Goal: Information Seeking & Learning: Learn about a topic

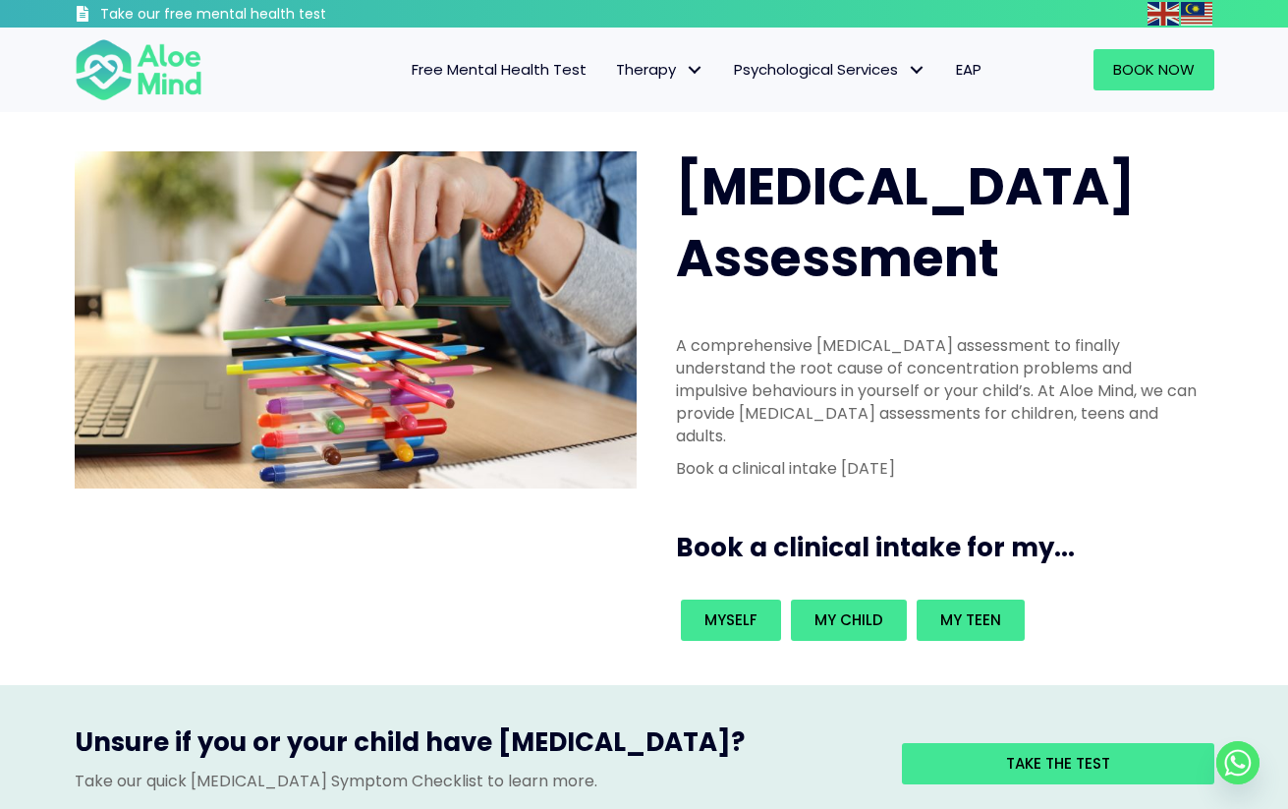
click at [935, 216] on span "[MEDICAL_DATA] Assessment" at bounding box center [905, 221] width 459 height 143
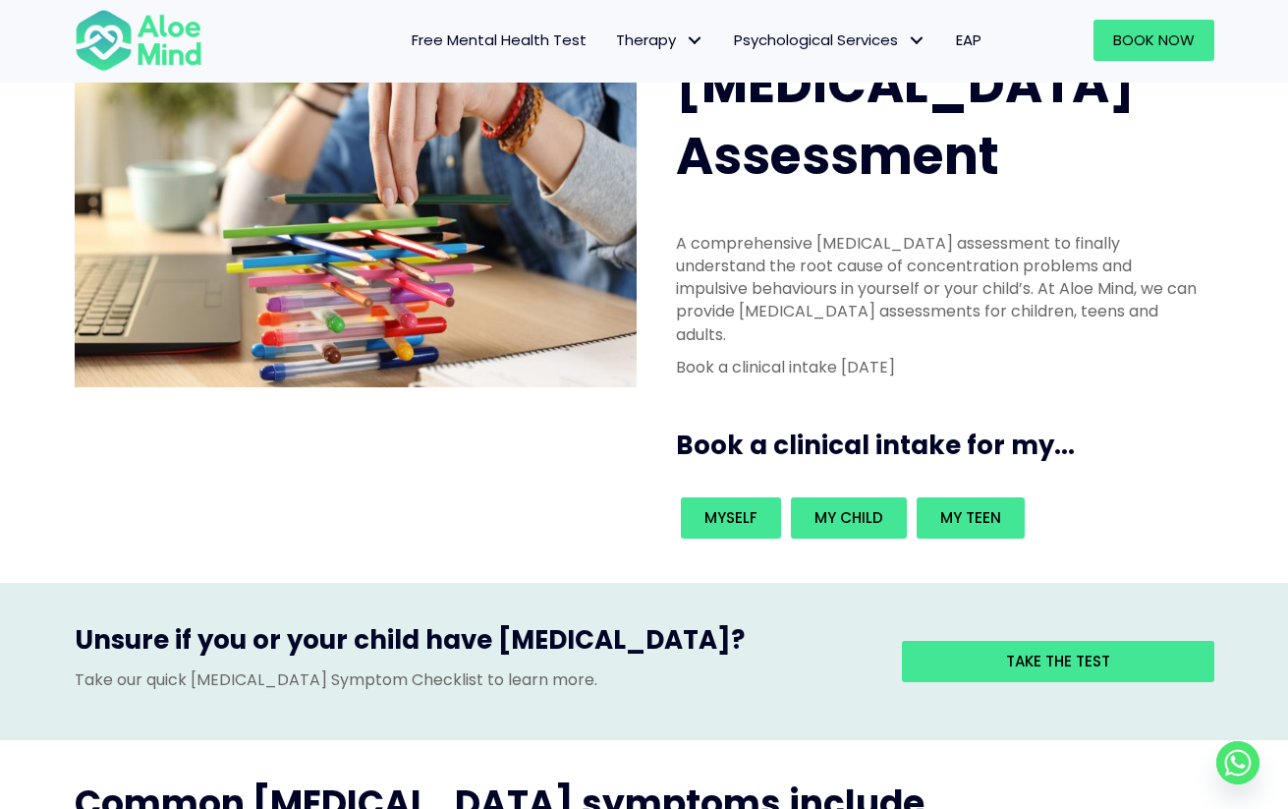
scroll to position [101, 0]
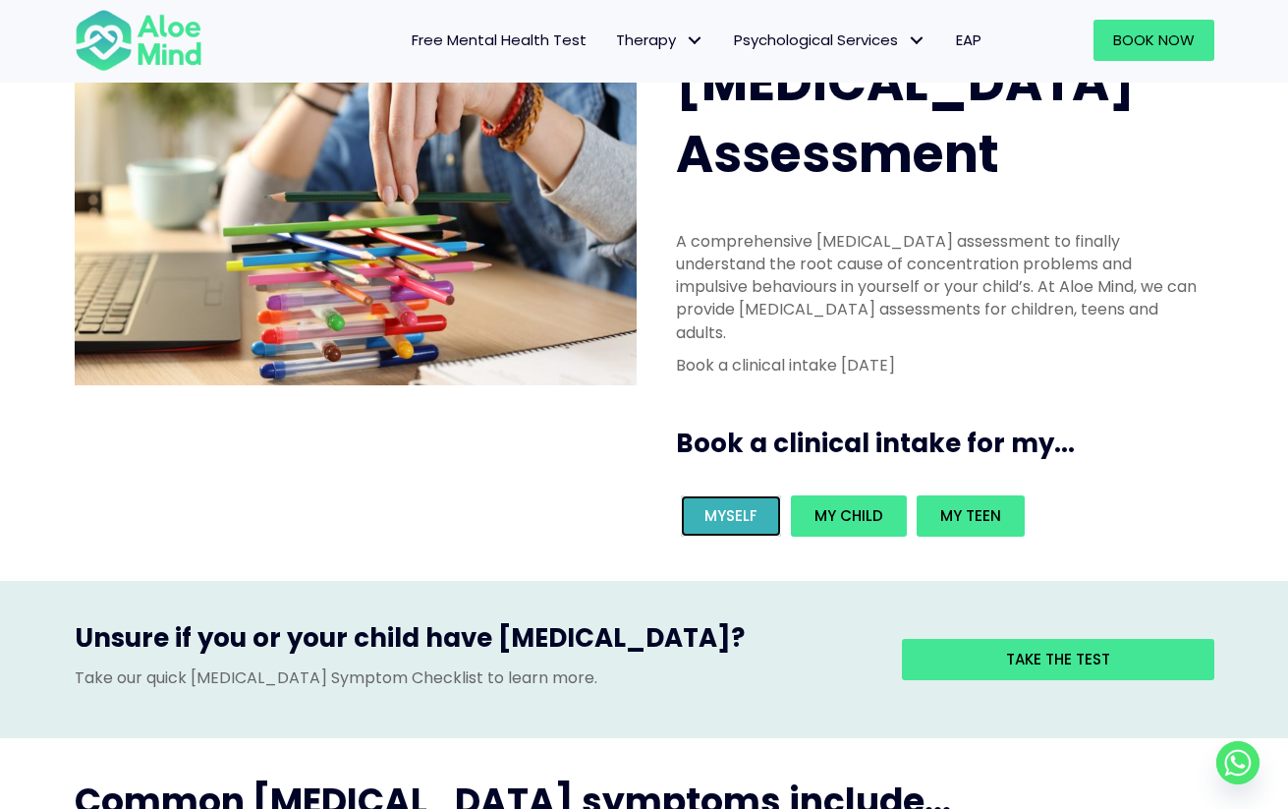
click at [741, 505] on span "Myself" at bounding box center [731, 515] width 53 height 21
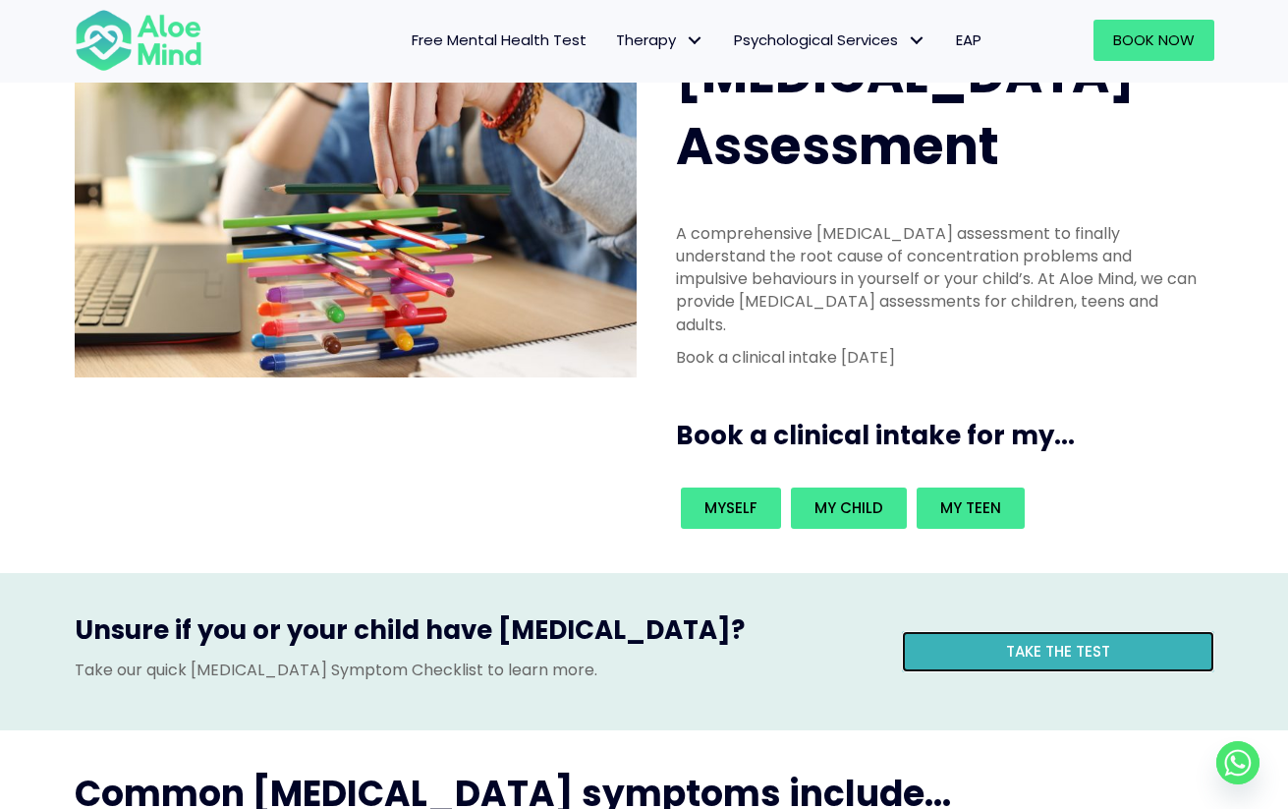
click at [959, 631] on link "Take the test" at bounding box center [1058, 651] width 312 height 41
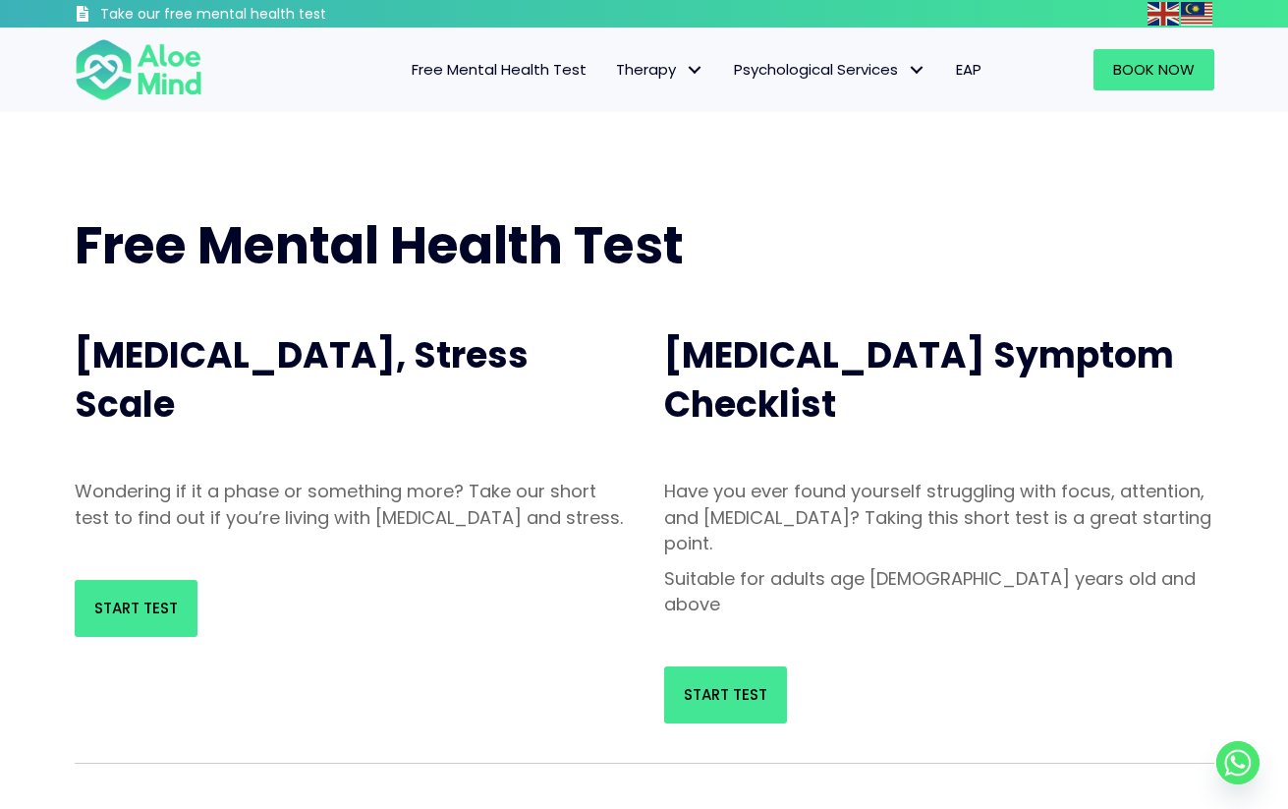
scroll to position [202, 0]
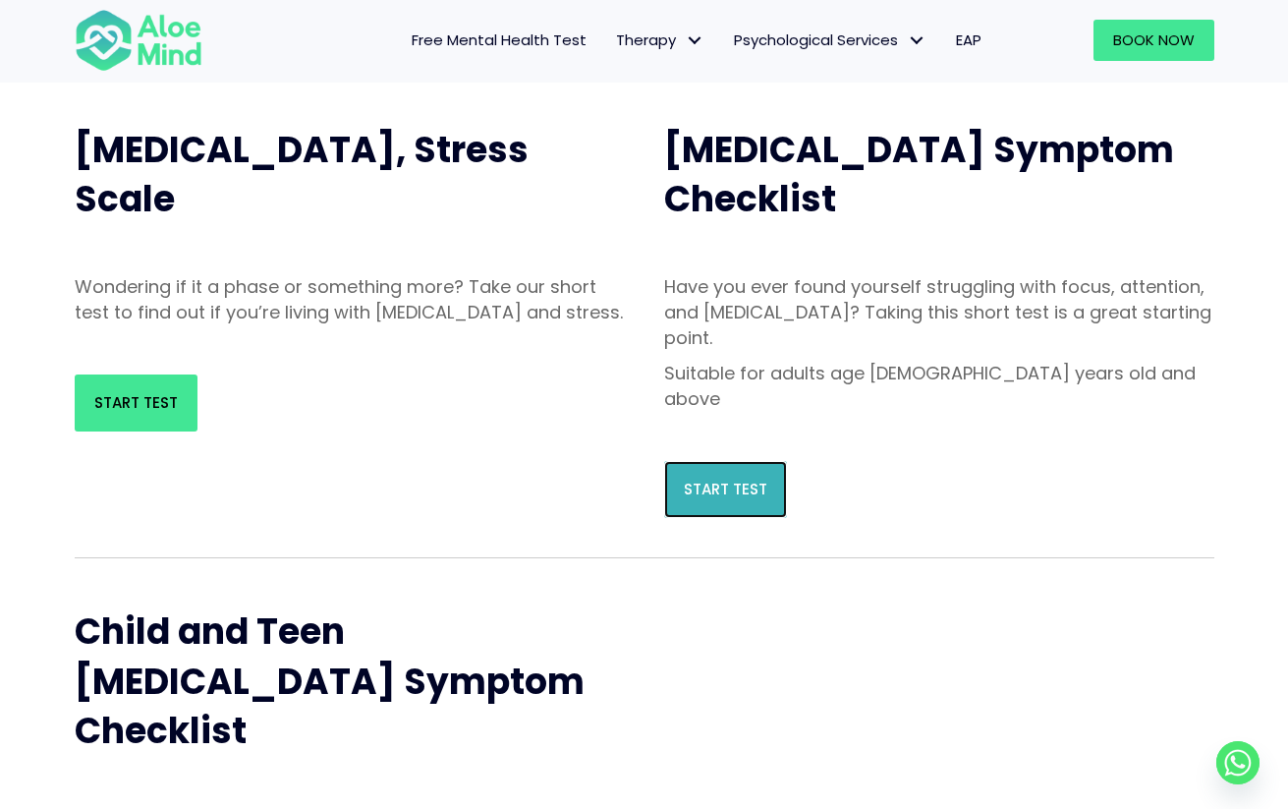
click at [762, 461] on link "Start Test" at bounding box center [725, 489] width 123 height 57
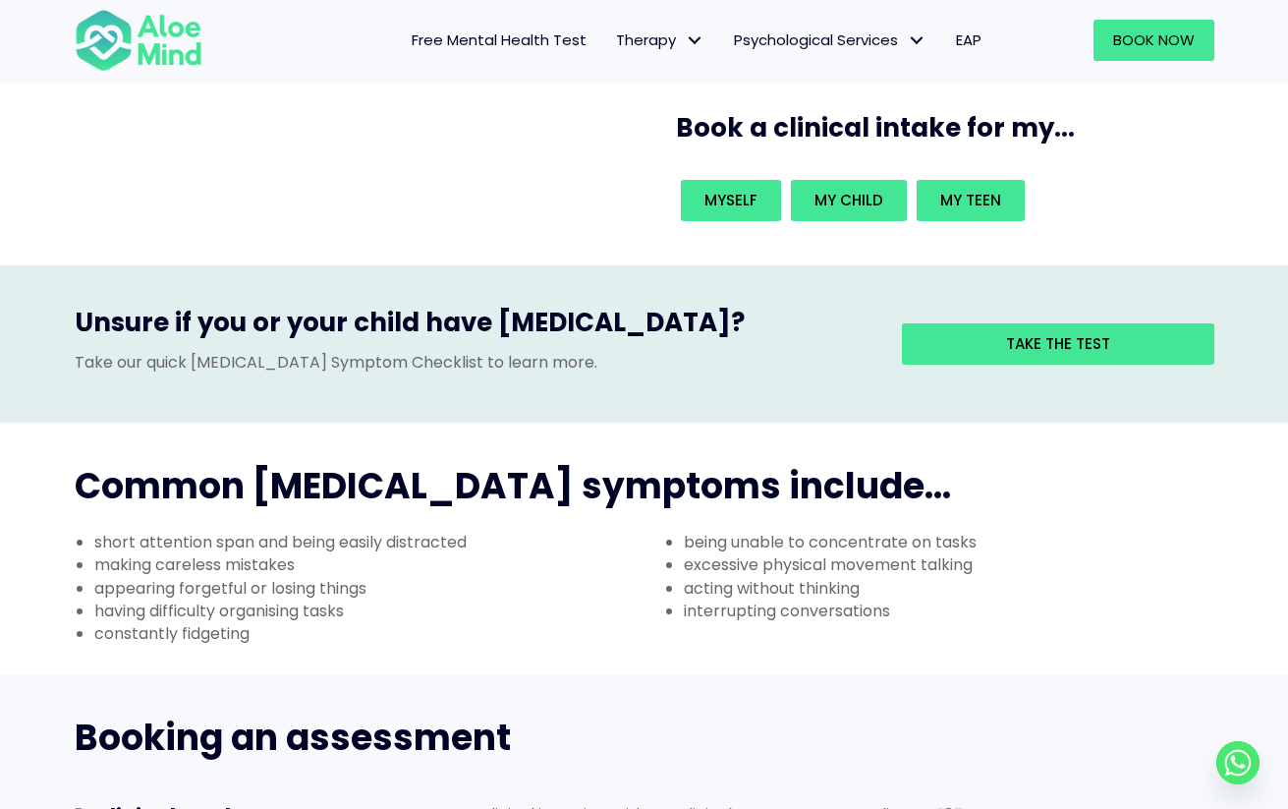
scroll to position [513, 0]
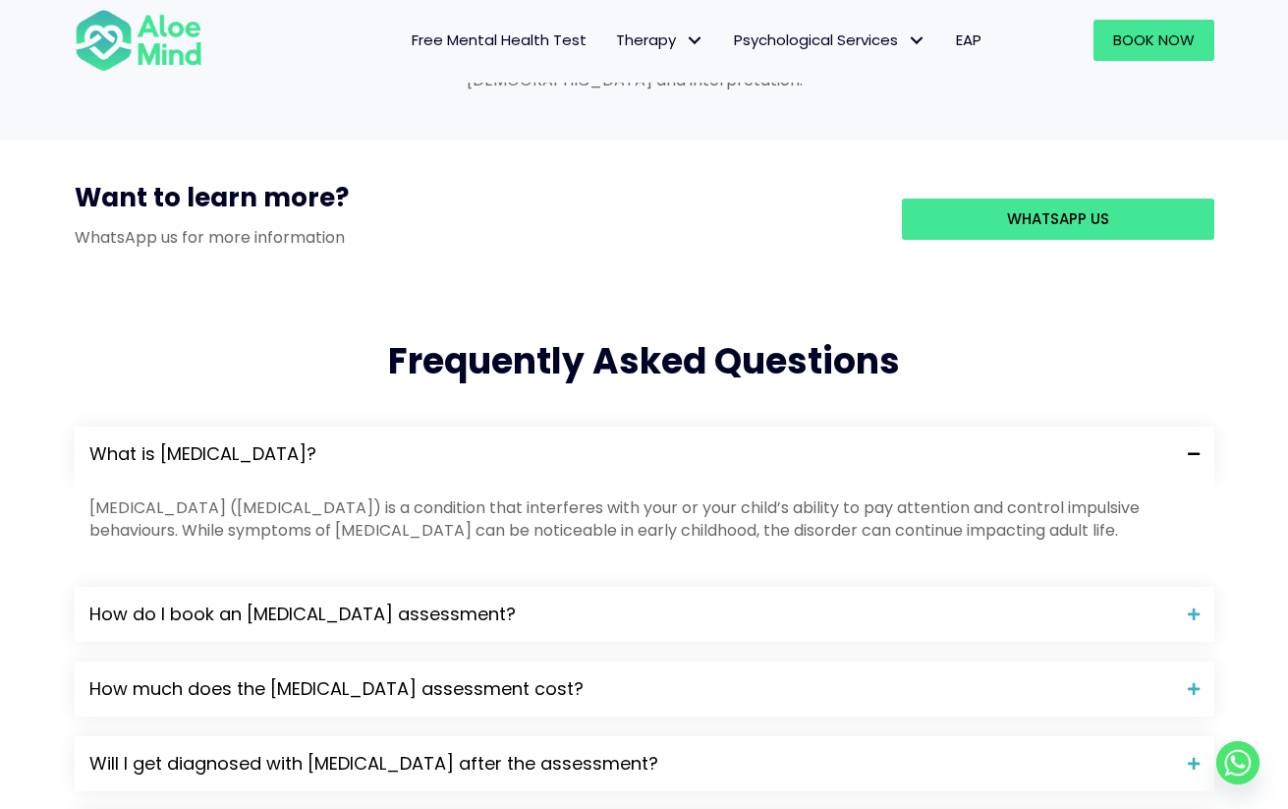
scroll to position [1805, 0]
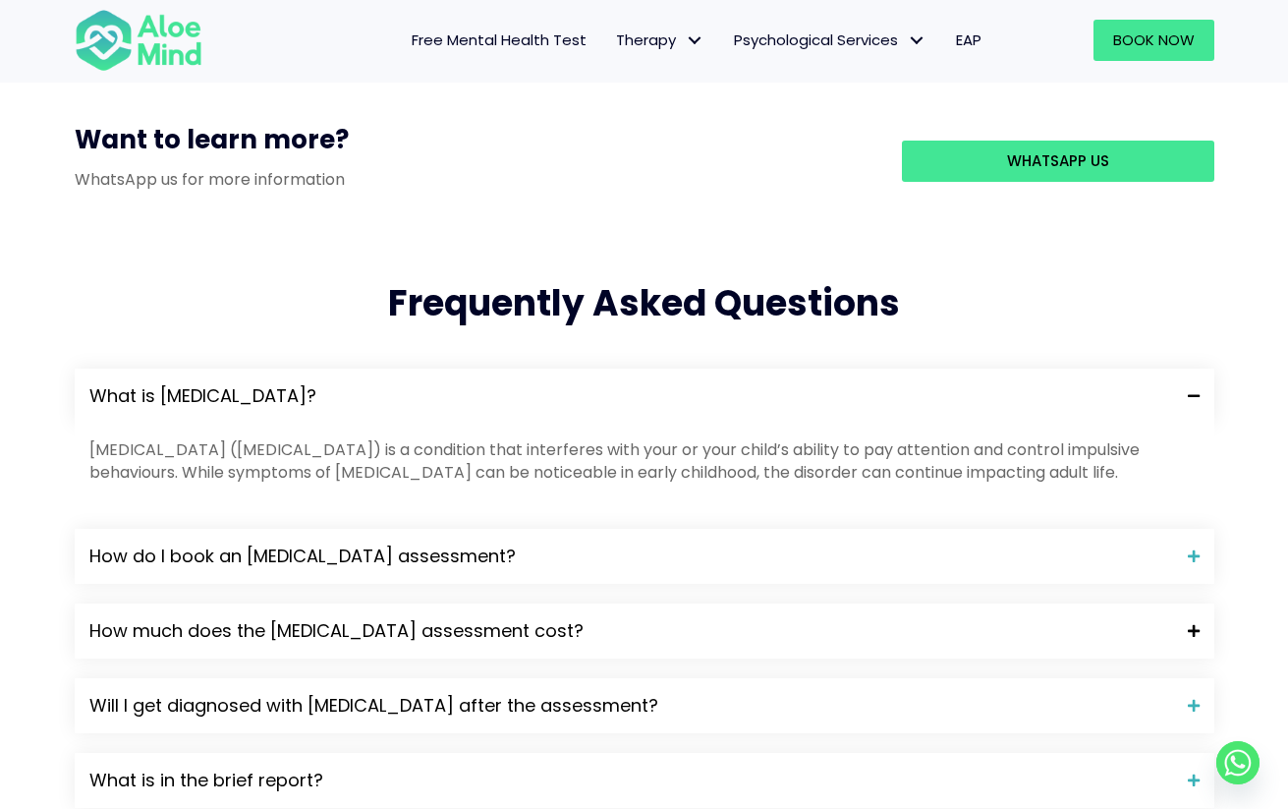
click at [505, 618] on span "How much does the [MEDICAL_DATA] assessment cost?" at bounding box center [631, 631] width 1084 height 26
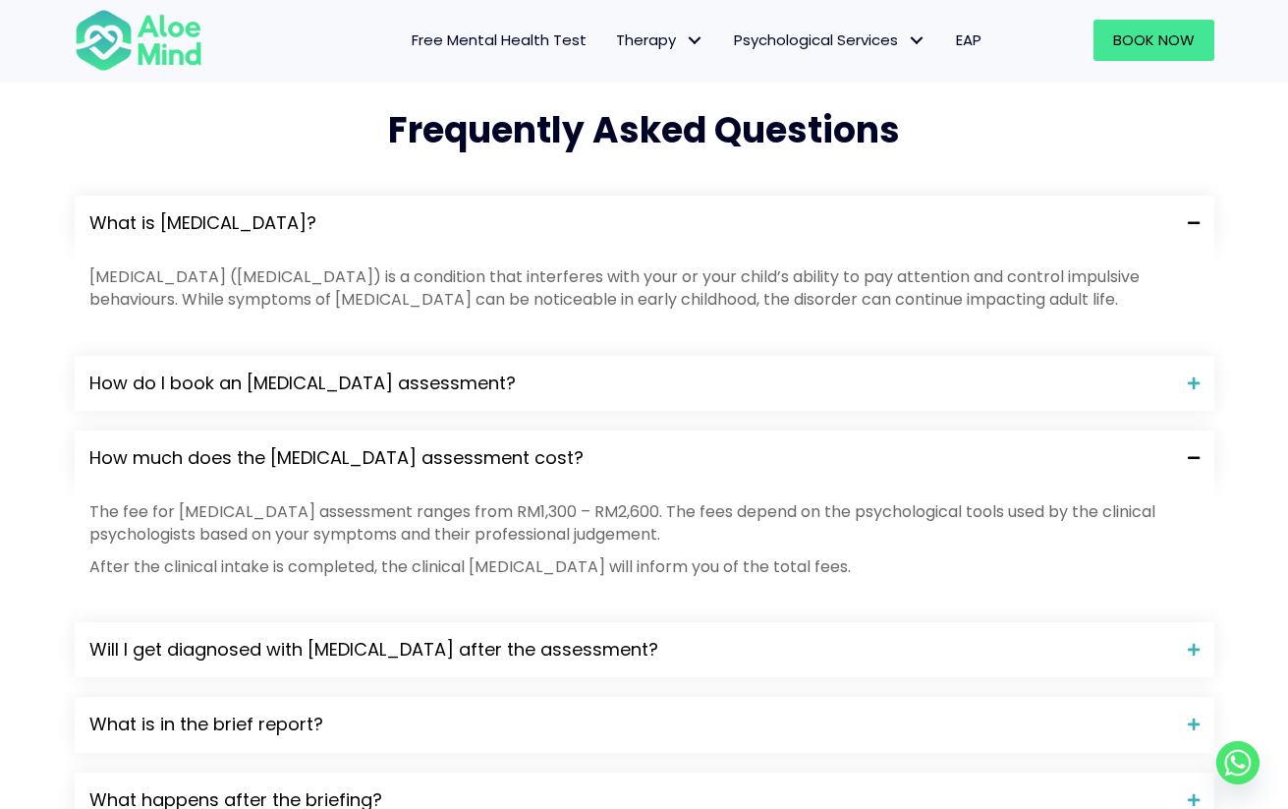
scroll to position [2053, 0]
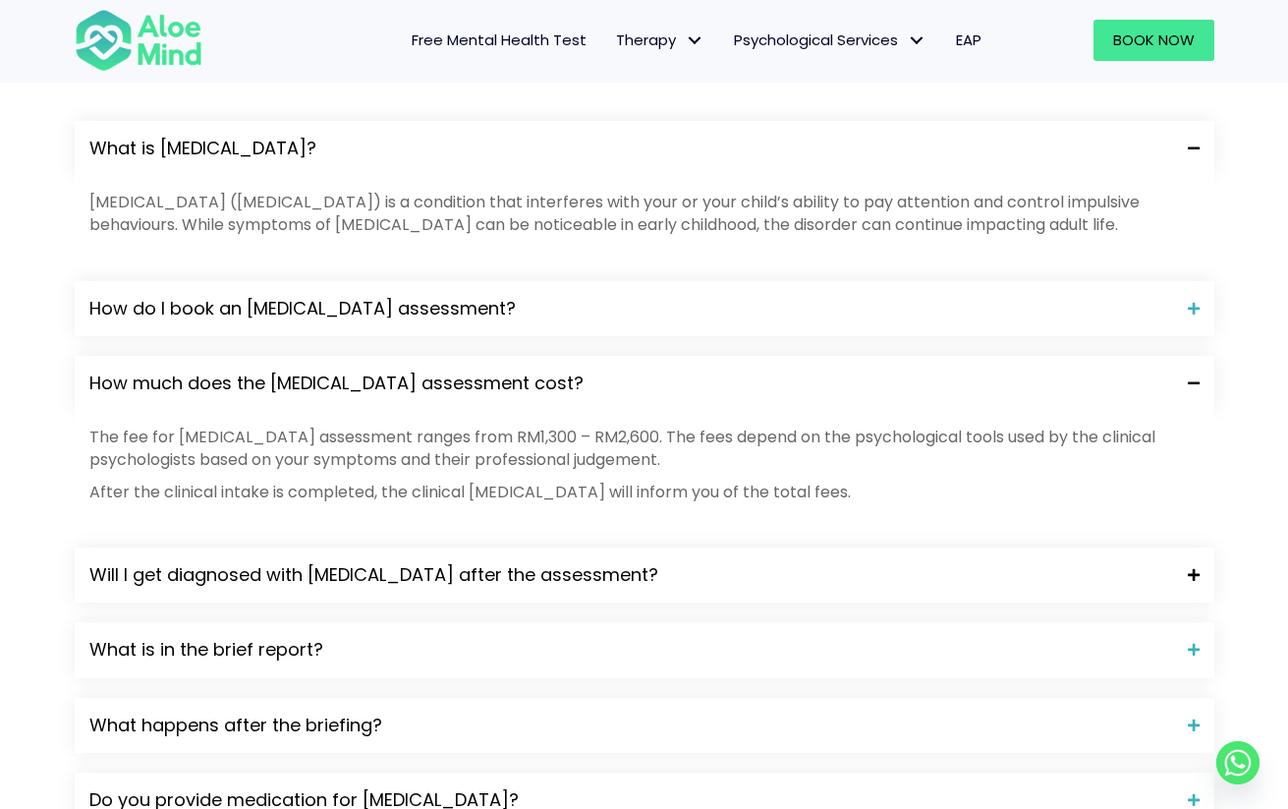
click at [505, 562] on span "Will I get diagnosed with [MEDICAL_DATA] after the assessment?" at bounding box center [631, 575] width 1084 height 26
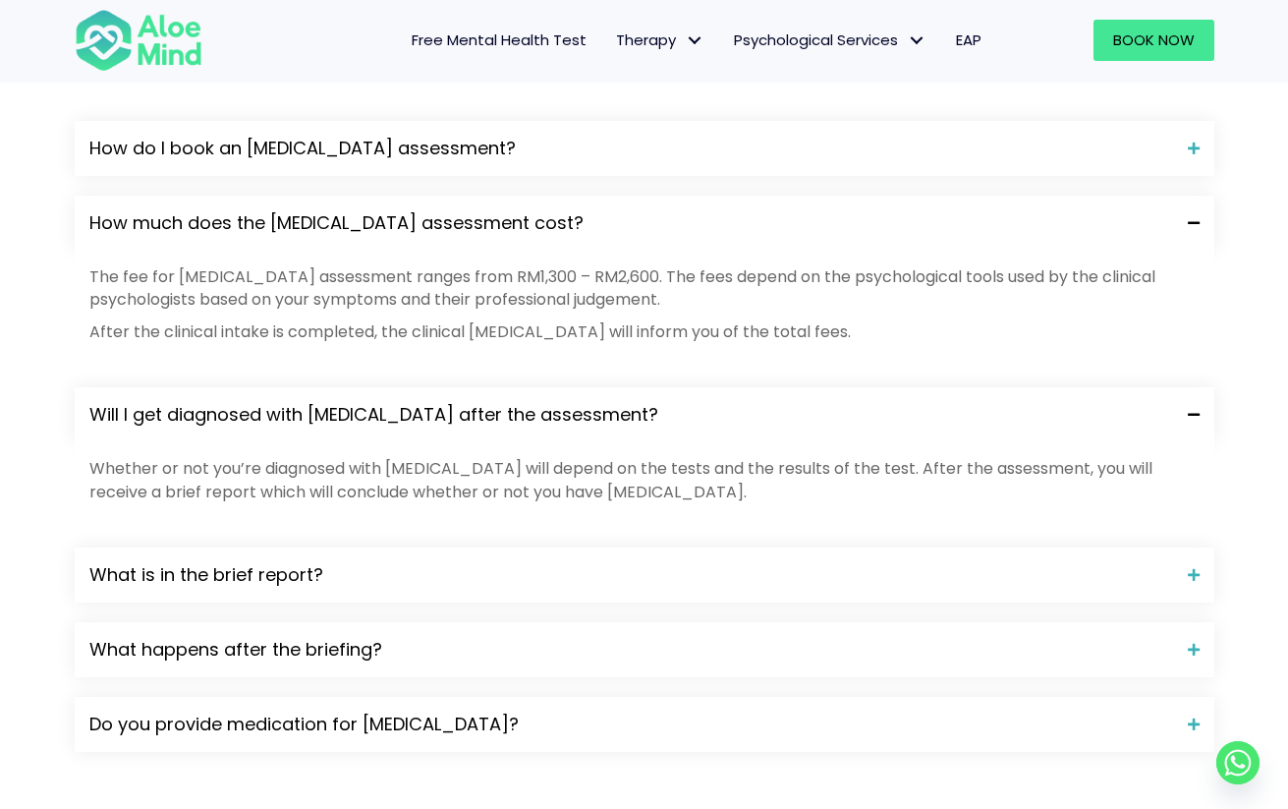
scroll to position [2238, 0]
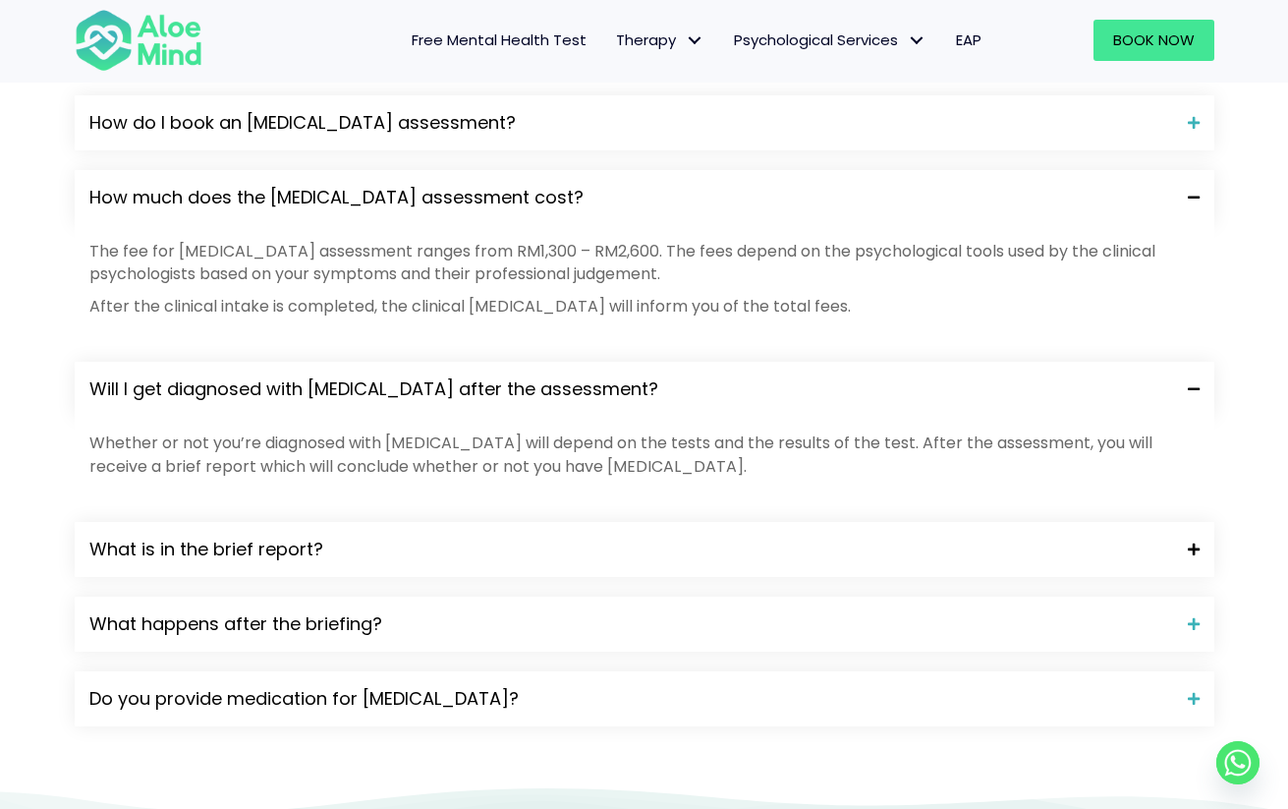
click at [512, 536] on span "What is in the brief report?" at bounding box center [631, 549] width 1084 height 26
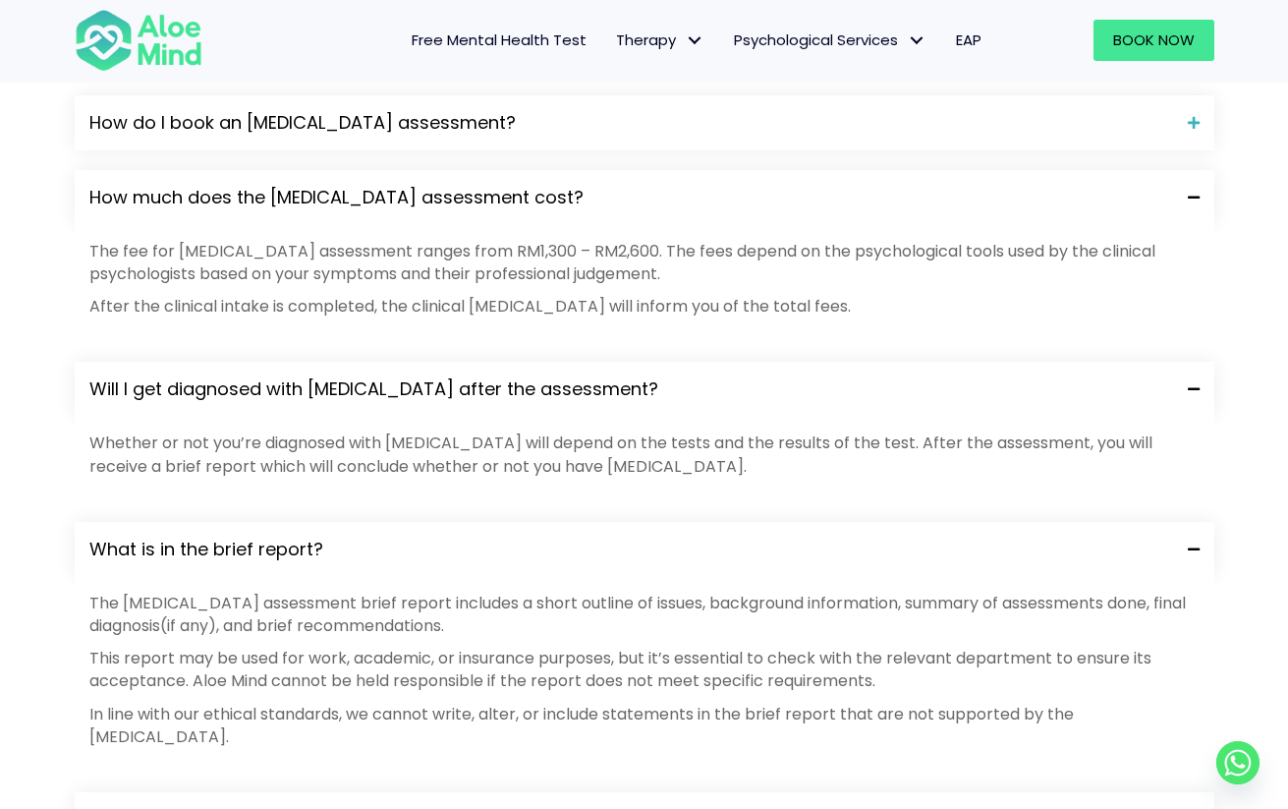
click at [488, 807] on span "What happens after the briefing?" at bounding box center [631, 820] width 1084 height 26
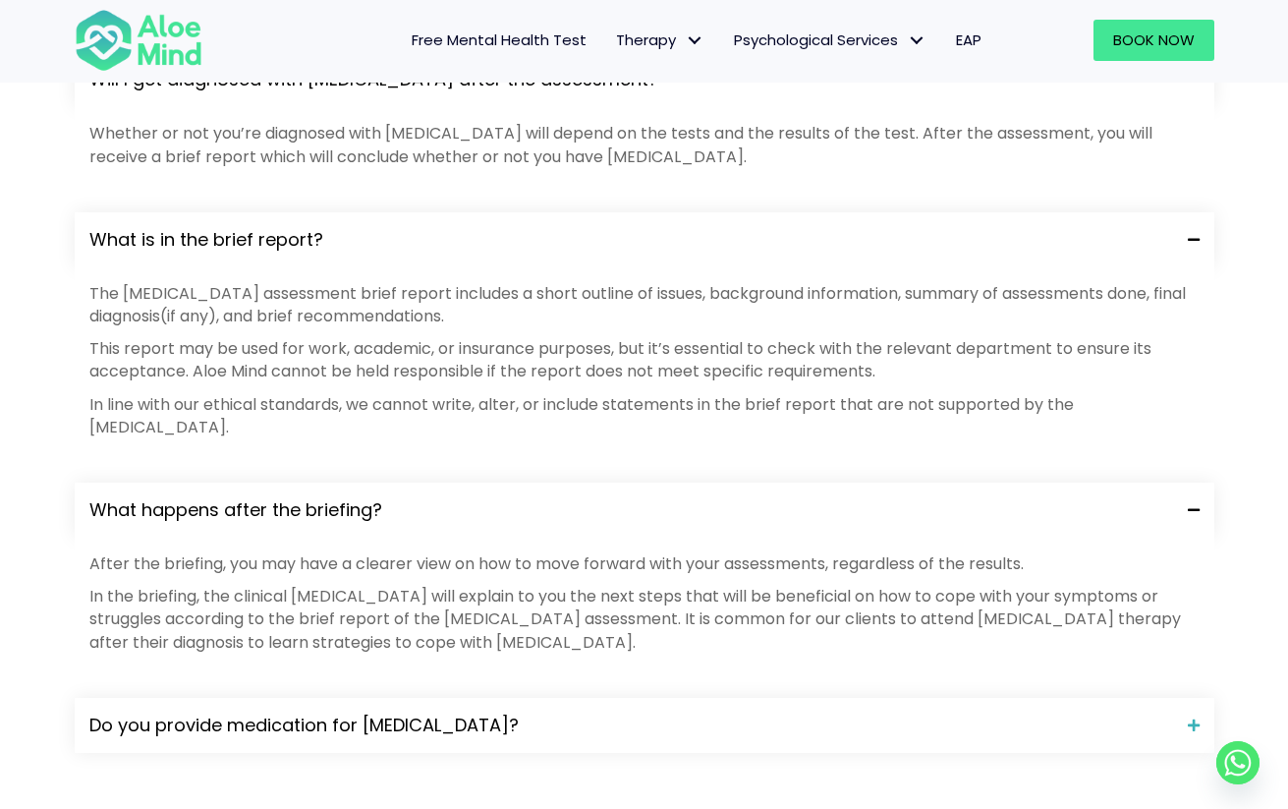
scroll to position [2674, 0]
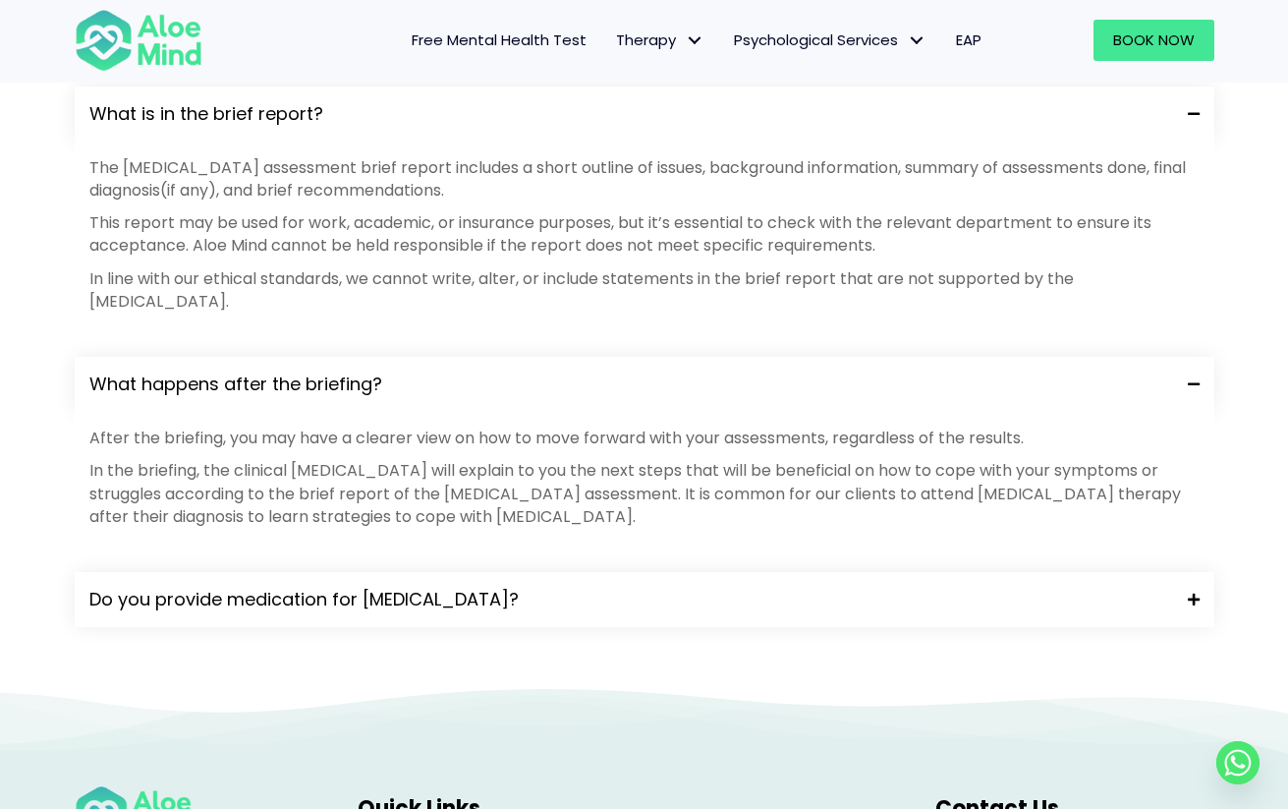
click at [552, 572] on div "Do you provide medication for [MEDICAL_DATA]?" at bounding box center [645, 599] width 1140 height 55
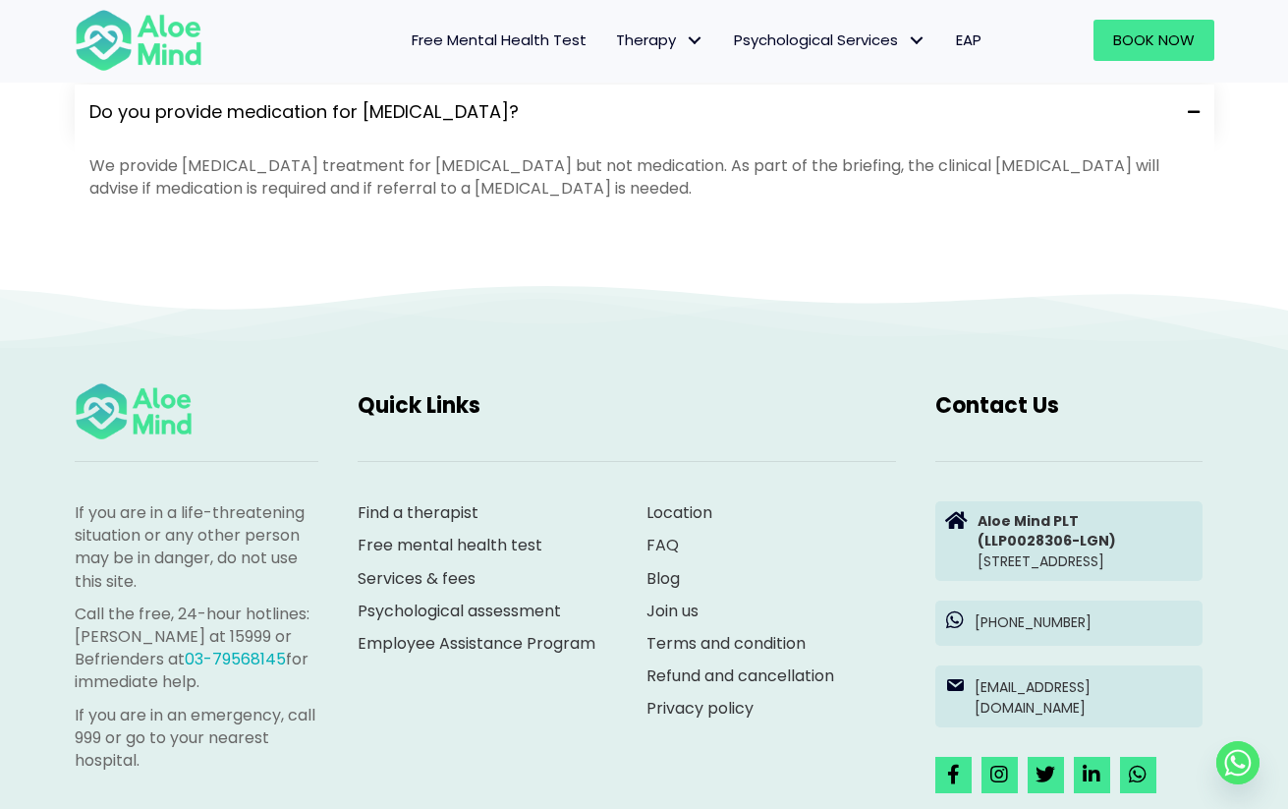
scroll to position [3369, 0]
